Goal: Check status: Check status

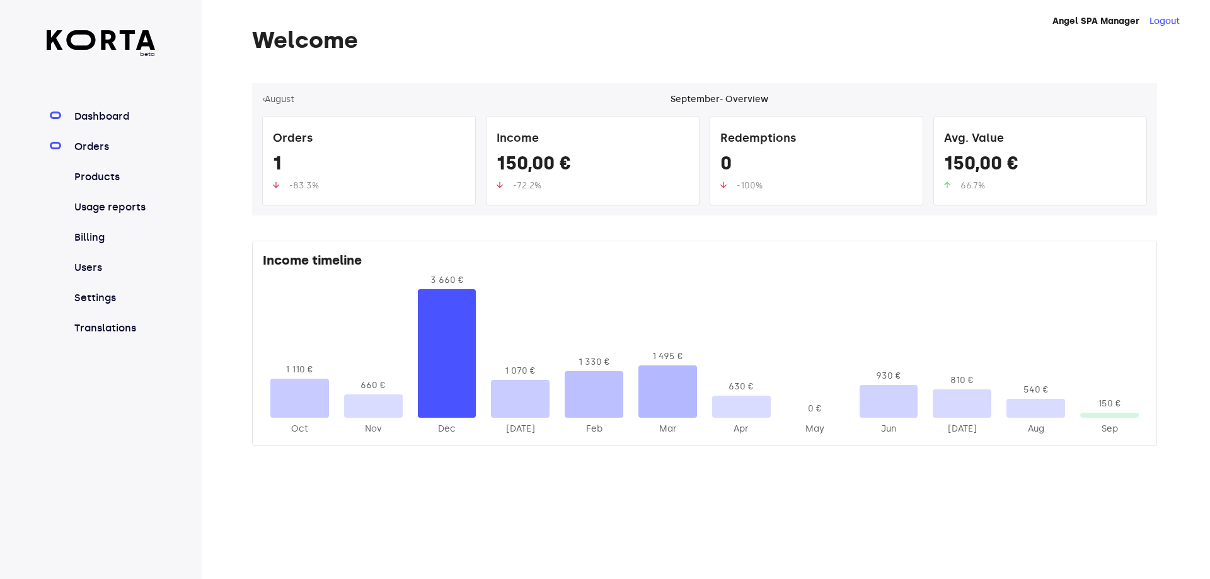
click at [98, 143] on link "Orders" at bounding box center [114, 146] width 84 height 15
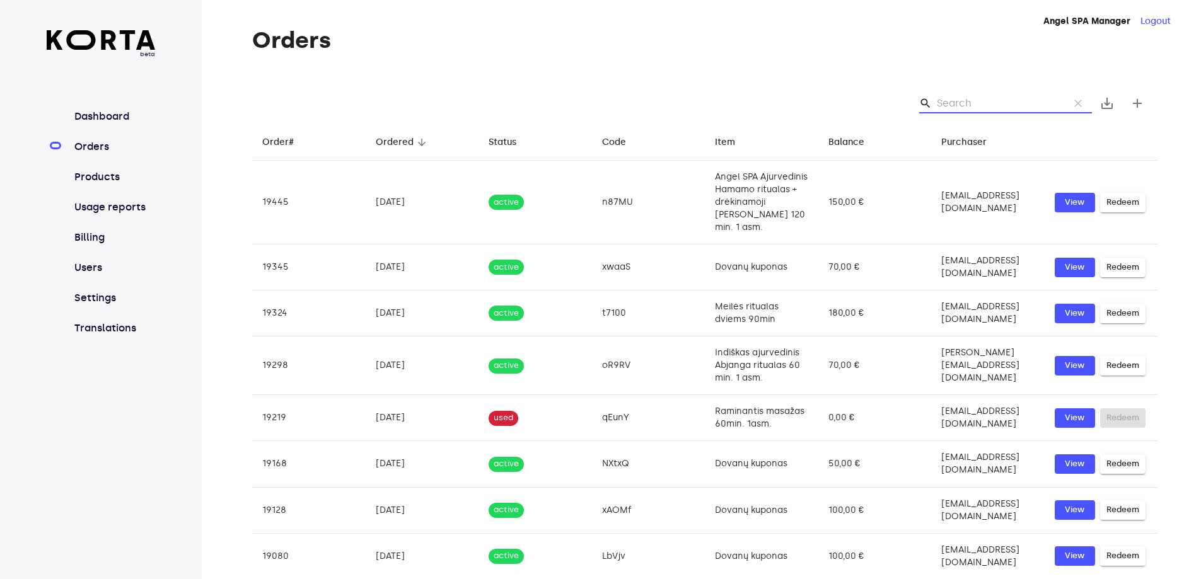
paste input "n87MU"
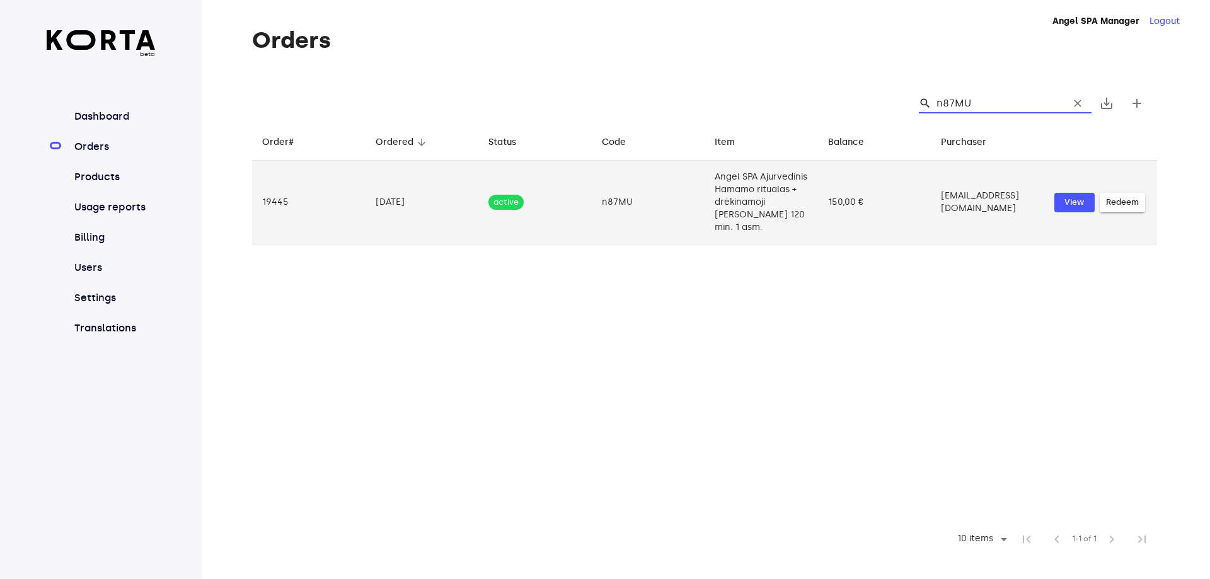
type input "n87MU"
click at [706, 181] on td "Angel SPA Ajurvedinis Hamamo ritualas + drėkinamoji [PERSON_NAME] 120 min. 1 as…" at bounding box center [761, 203] width 113 height 84
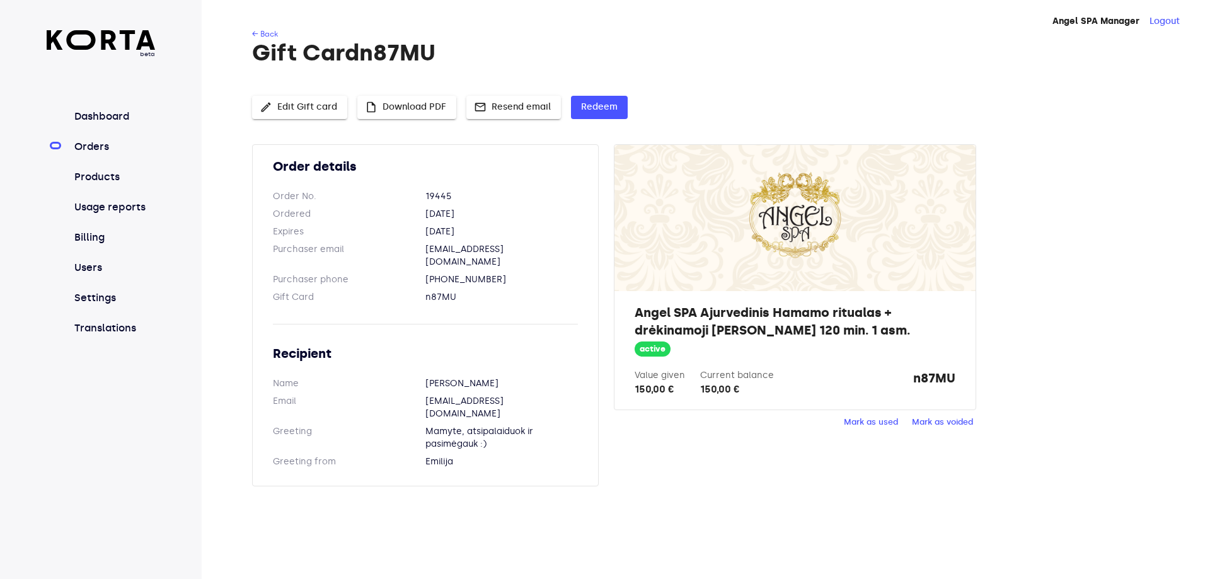
click at [158, 15] on div "beta Dashboard Orders Products Usage reports Billing Users Settings Translations" at bounding box center [101, 289] width 202 height 579
